Goal: Find specific page/section: Find specific page/section

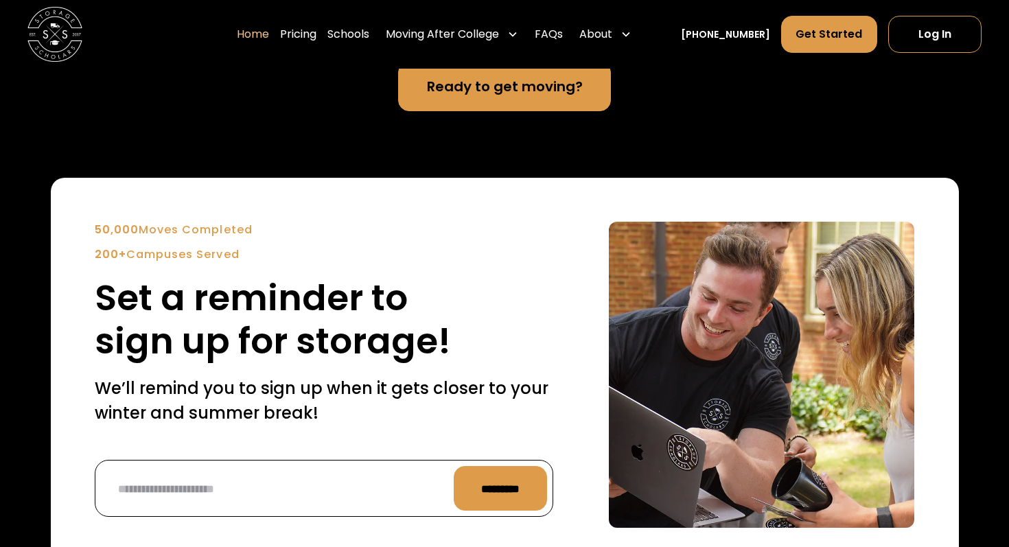
scroll to position [3038, 0]
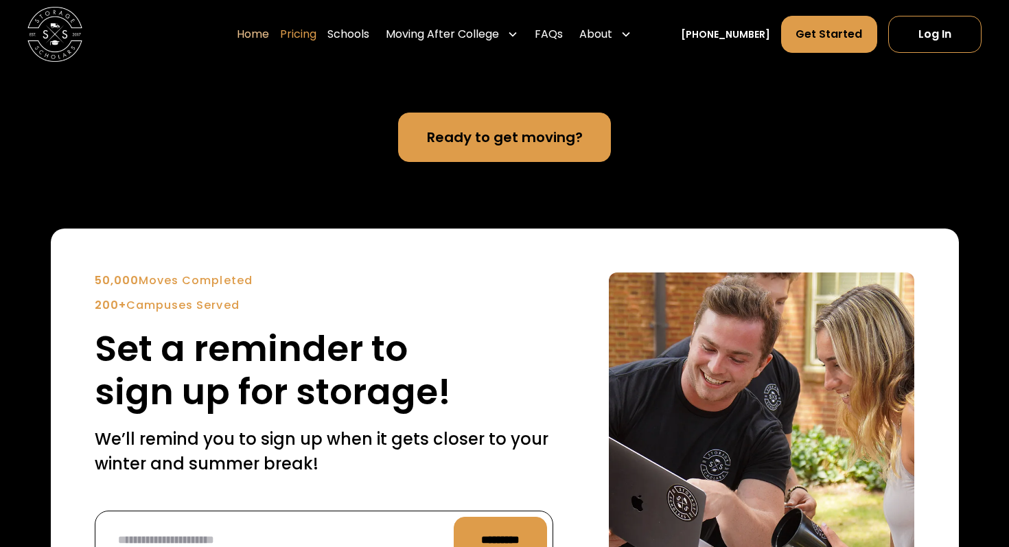
click at [316, 30] on link "Pricing" at bounding box center [298, 34] width 36 height 38
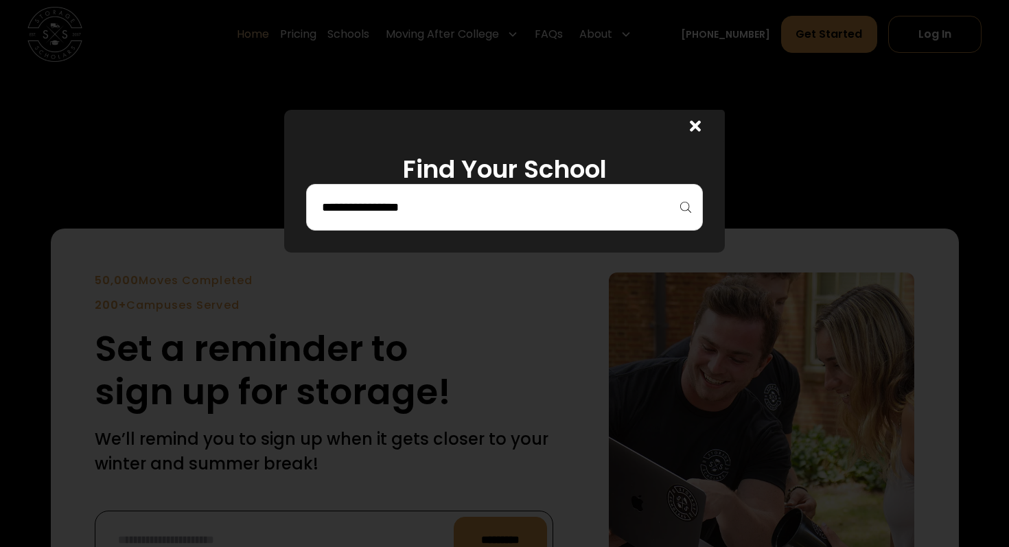
click at [698, 127] on icon at bounding box center [695, 126] width 11 height 16
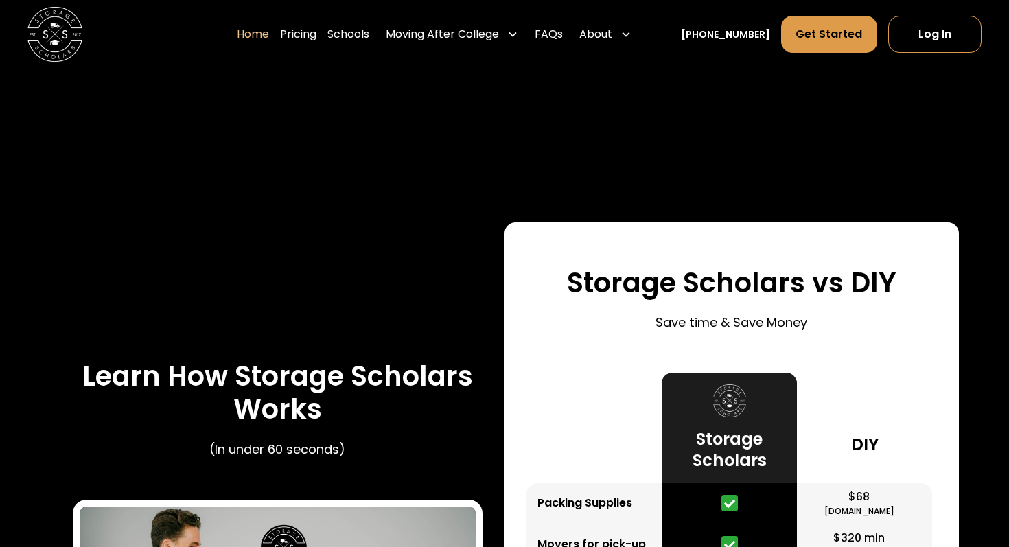
scroll to position [2208, 0]
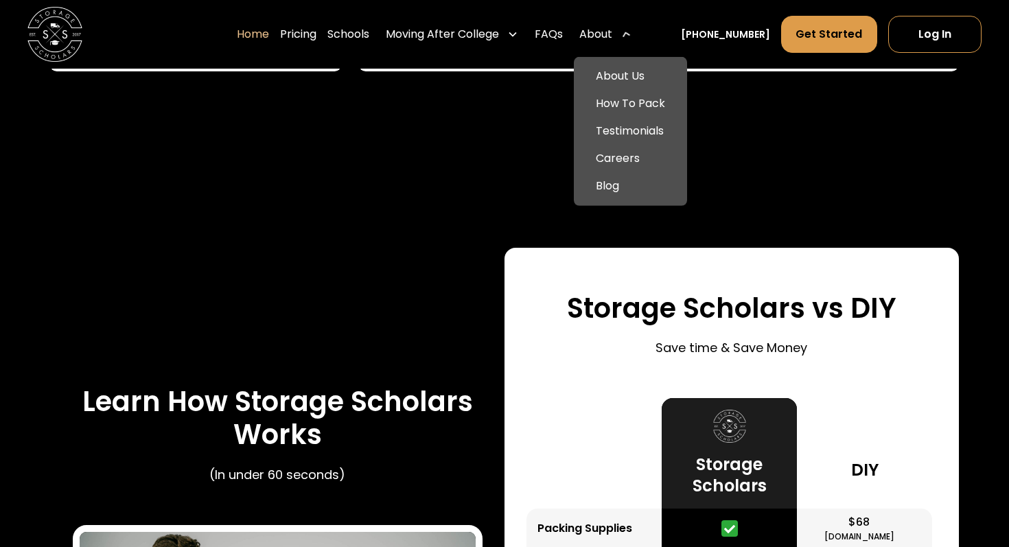
click at [612, 38] on div "About" at bounding box center [595, 34] width 33 height 16
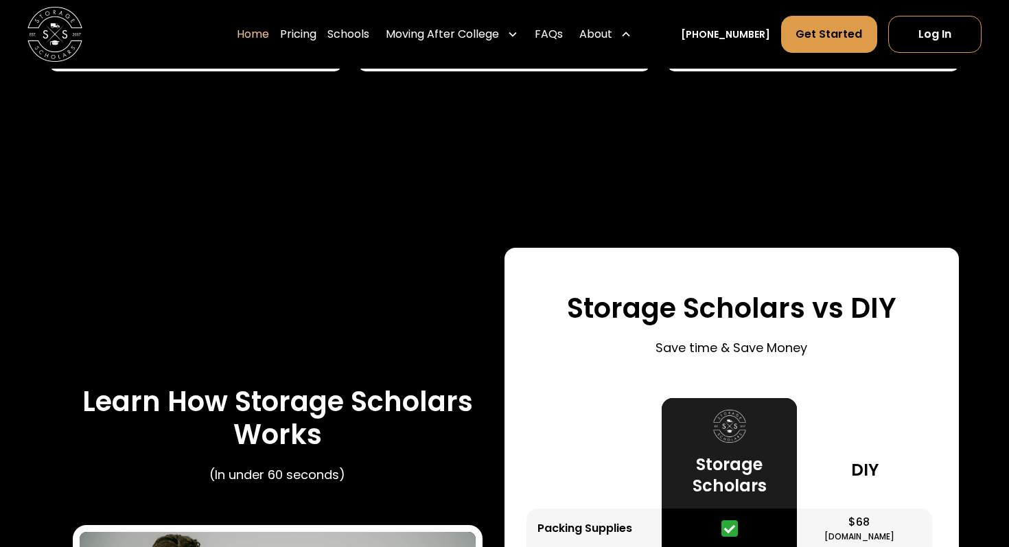
click at [612, 38] on div "About" at bounding box center [595, 34] width 33 height 16
click at [316, 33] on link "Pricing" at bounding box center [298, 34] width 36 height 38
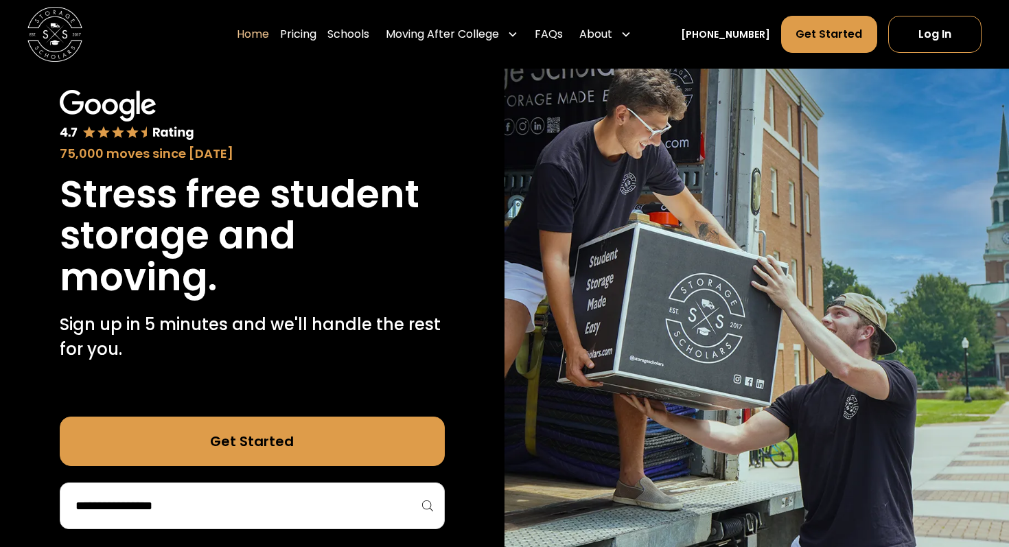
scroll to position [0, 0]
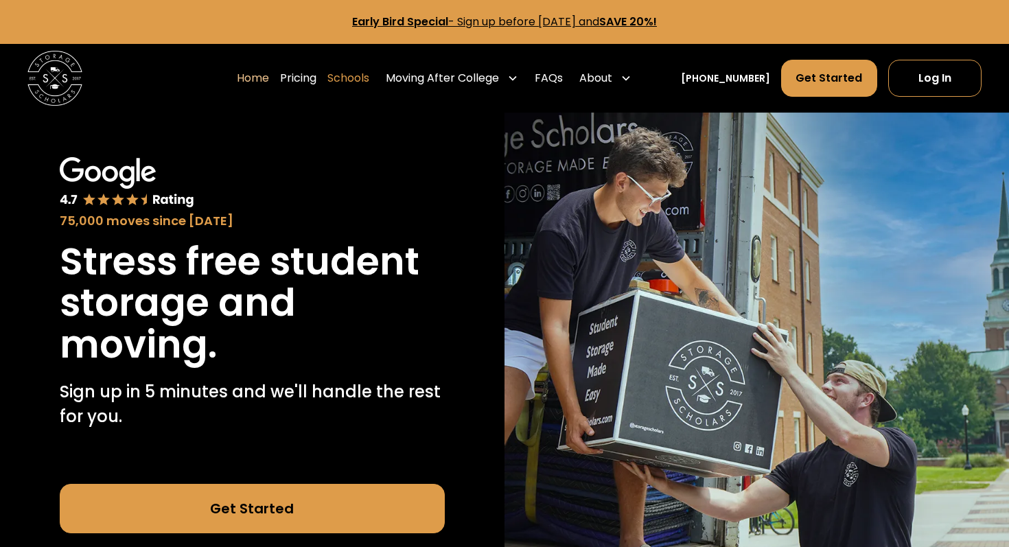
click at [369, 78] on link "Schools" at bounding box center [348, 78] width 42 height 38
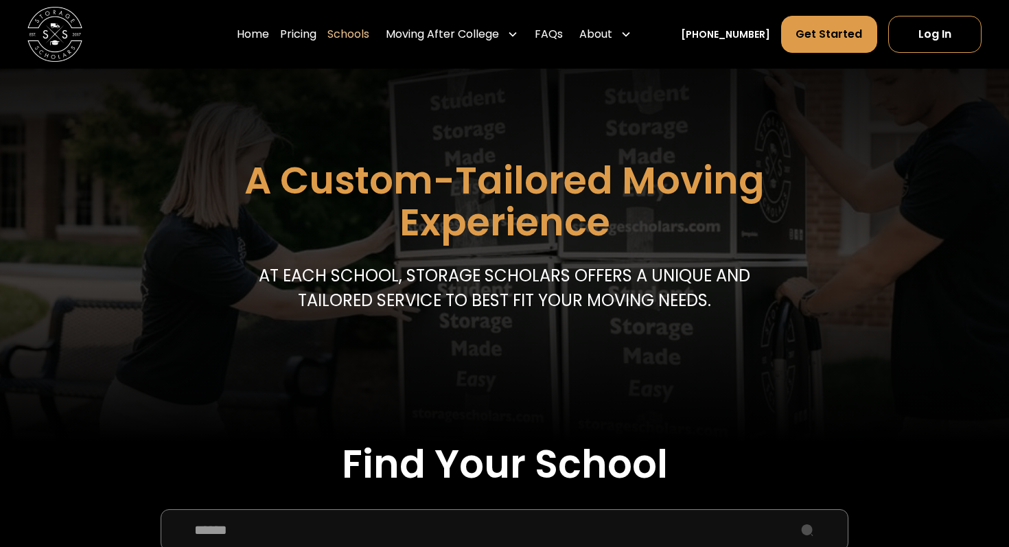
scroll to position [119, 0]
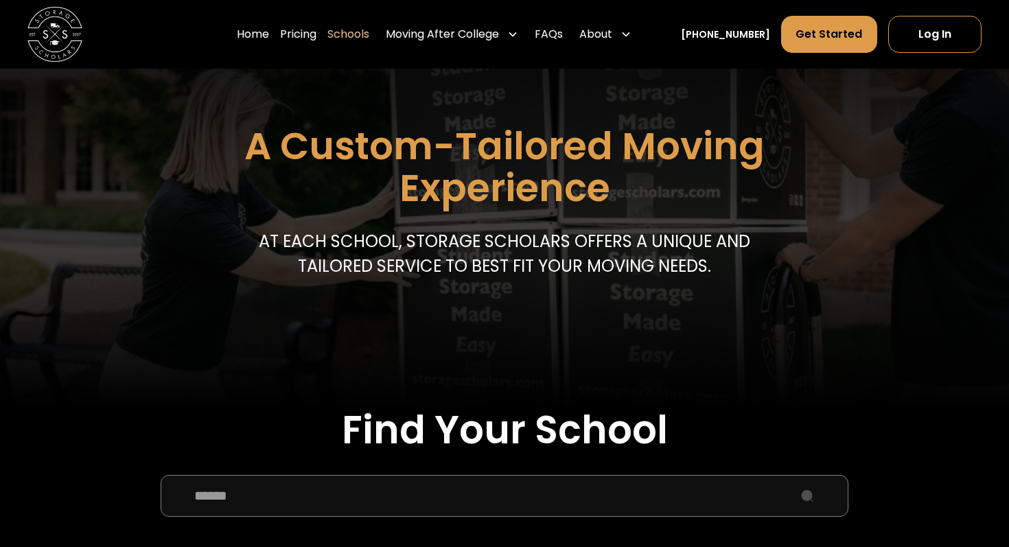
click at [544, 503] on input "School Select Form" at bounding box center [505, 495] width 688 height 41
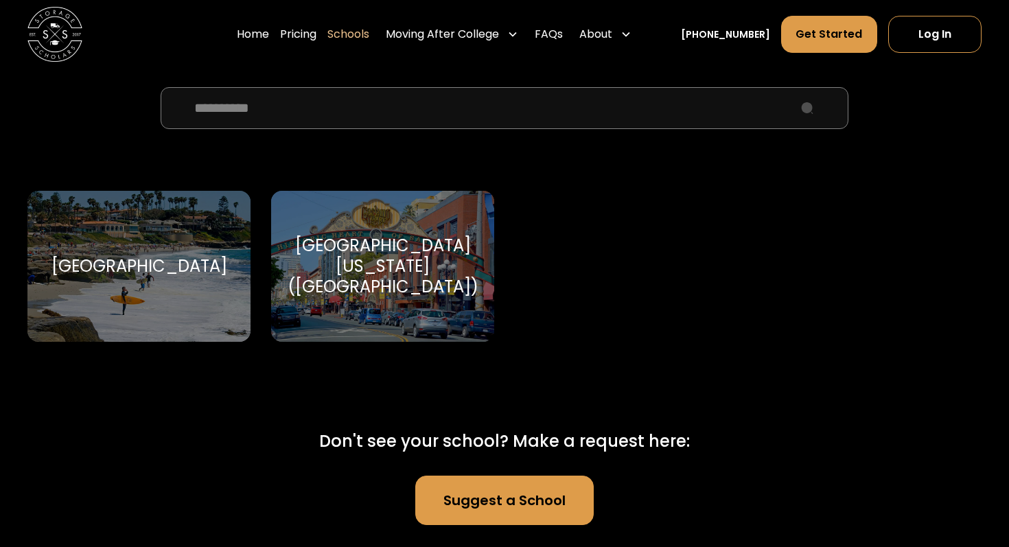
scroll to position [514, 0]
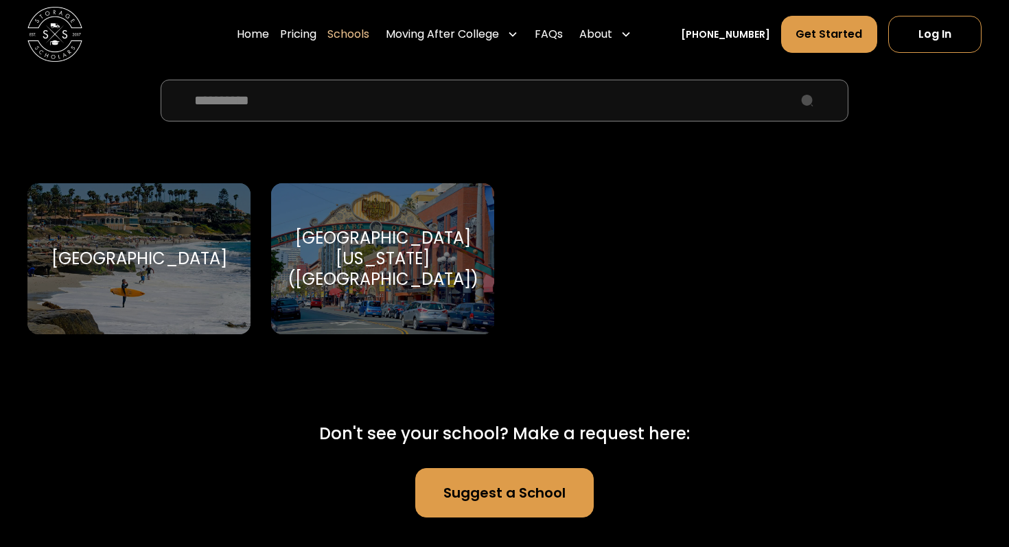
type input "*********"
click at [148, 288] on div "[GEOGRAPHIC_DATA] [GEOGRAPHIC_DATA]" at bounding box center [138, 259] width 223 height 152
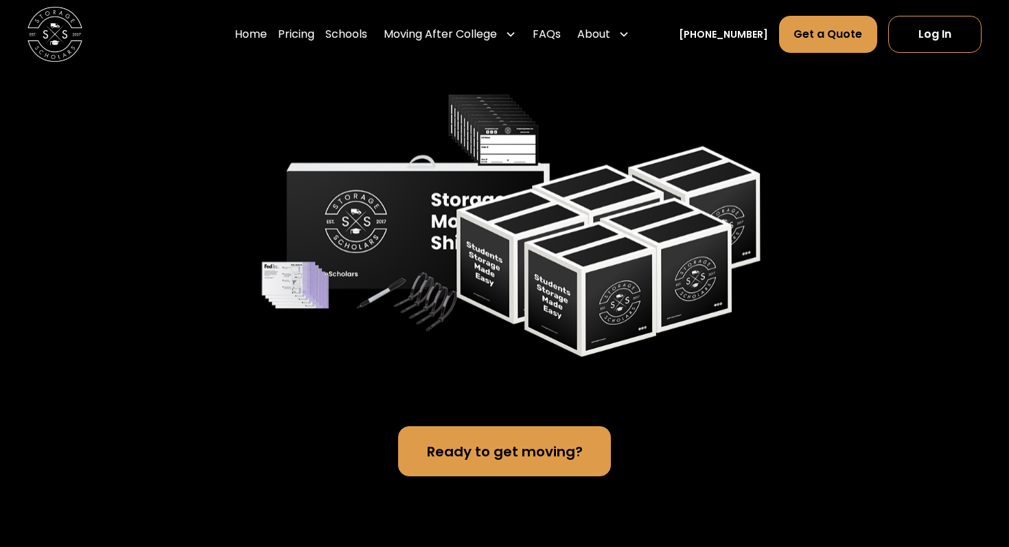
scroll to position [2802, 0]
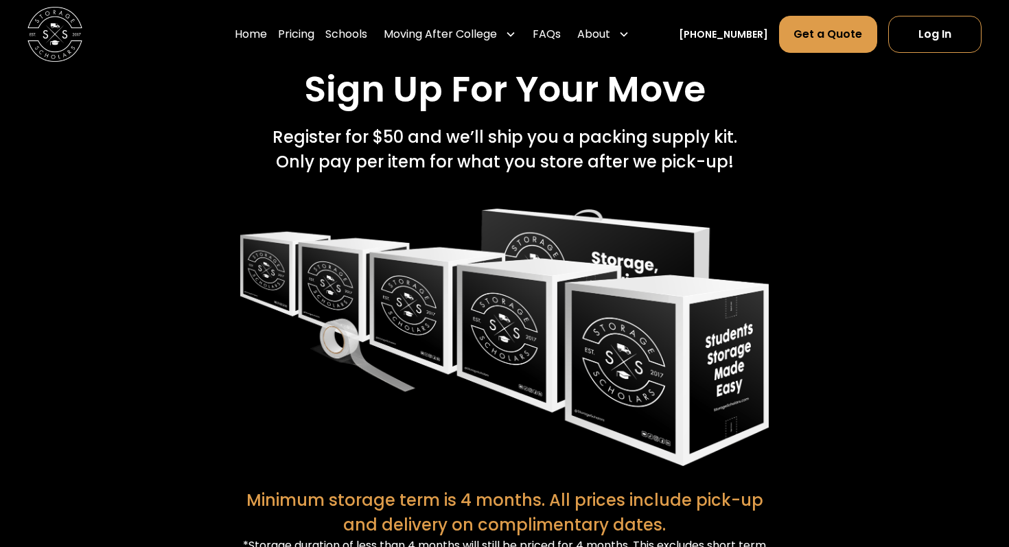
scroll to position [2568, 0]
